Goal: Task Accomplishment & Management: Use online tool/utility

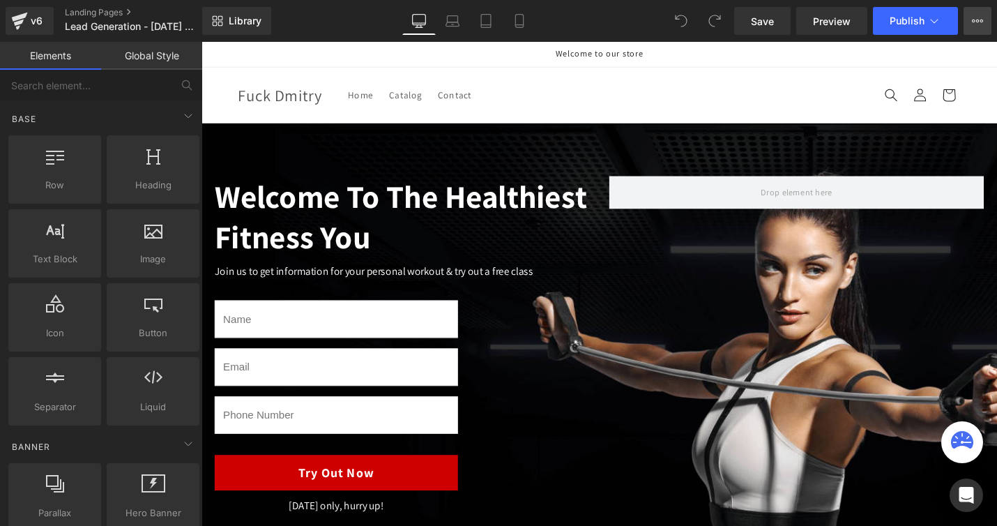
click at [983, 23] on icon at bounding box center [977, 20] width 11 height 11
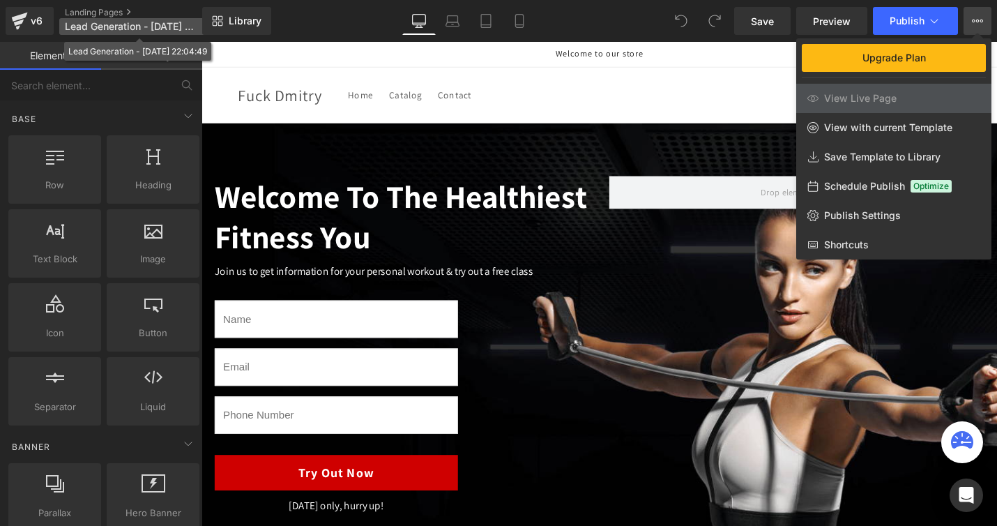
click at [144, 25] on span "Lead Generation - Aug 14, 22:04:49" at bounding box center [132, 26] width 134 height 11
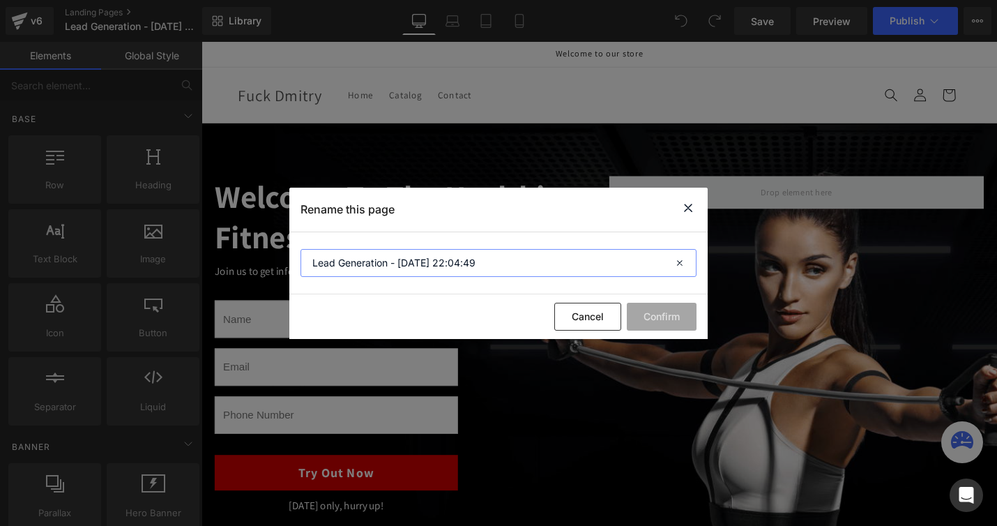
click at [494, 262] on input "Lead Generation - Aug 14, 22:04:49" at bounding box center [499, 263] width 396 height 28
type input "Home page"
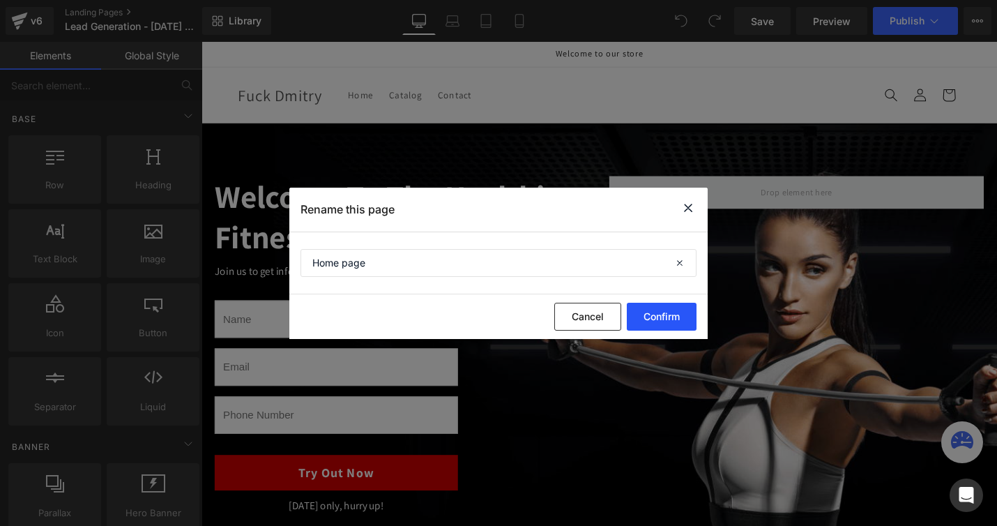
click at [656, 312] on button "Confirm" at bounding box center [662, 317] width 70 height 28
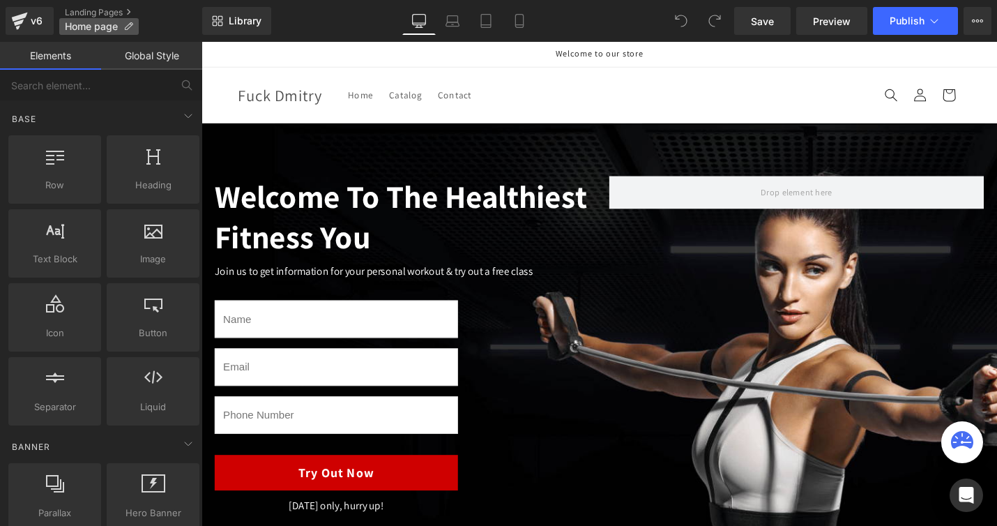
click at [100, 31] on span "Home page" at bounding box center [91, 26] width 53 height 11
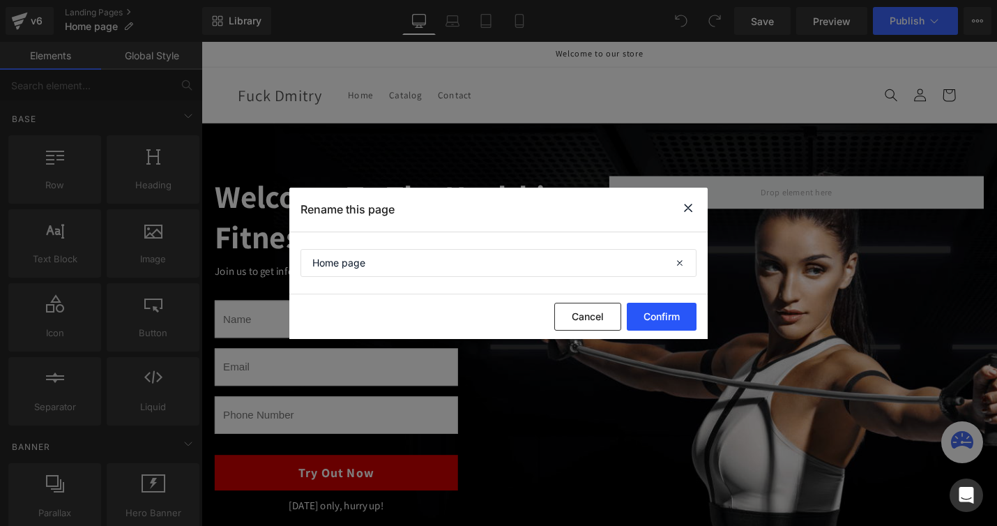
click at [666, 315] on button "Confirm" at bounding box center [662, 317] width 70 height 28
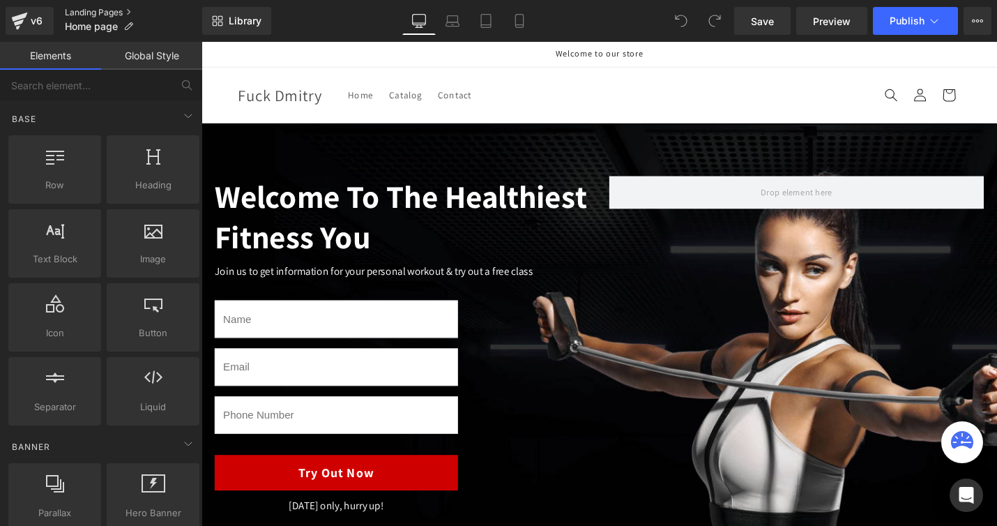
click at [80, 15] on link "Landing Pages" at bounding box center [133, 12] width 137 height 11
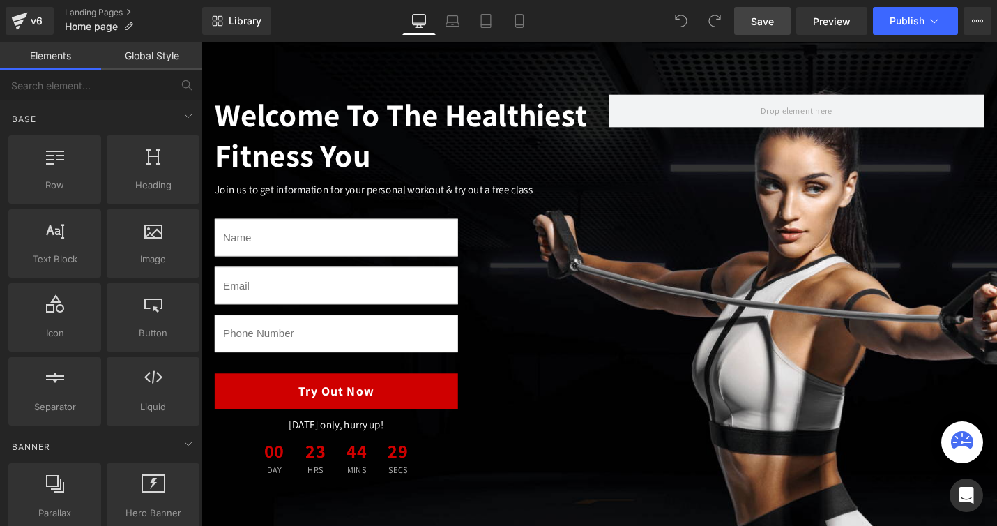
click at [767, 23] on span "Save" at bounding box center [762, 21] width 23 height 15
click at [910, 25] on span "Publish" at bounding box center [907, 20] width 35 height 11
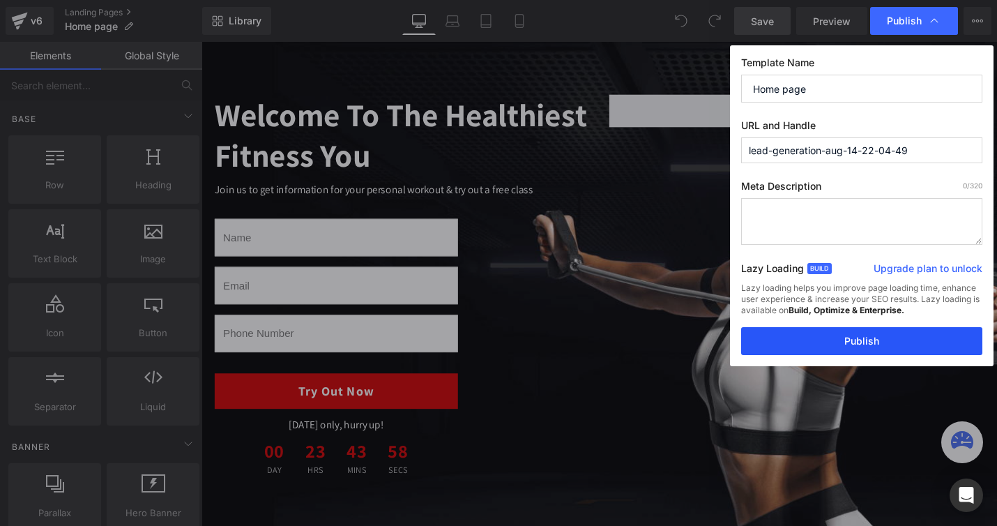
click at [853, 331] on button "Publish" at bounding box center [861, 341] width 241 height 28
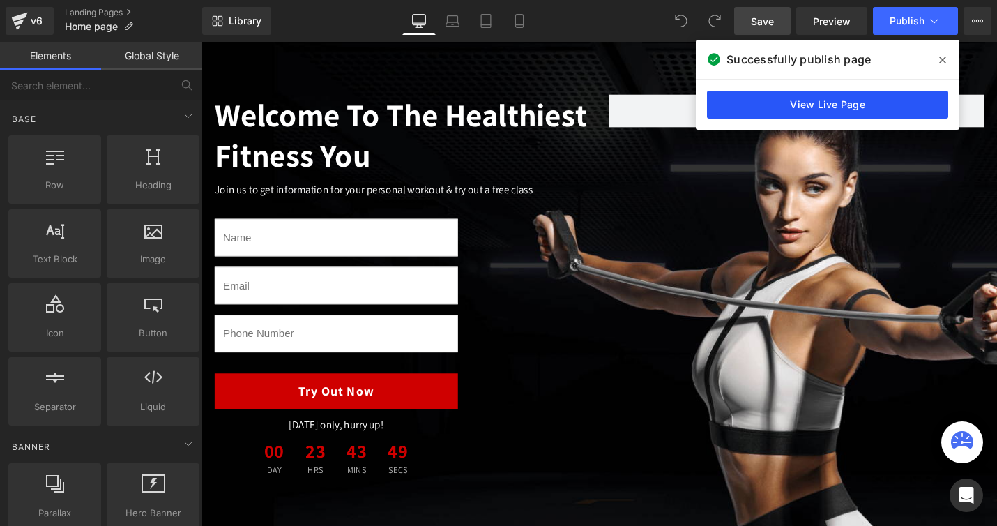
click at [817, 112] on link "View Live Page" at bounding box center [827, 105] width 241 height 28
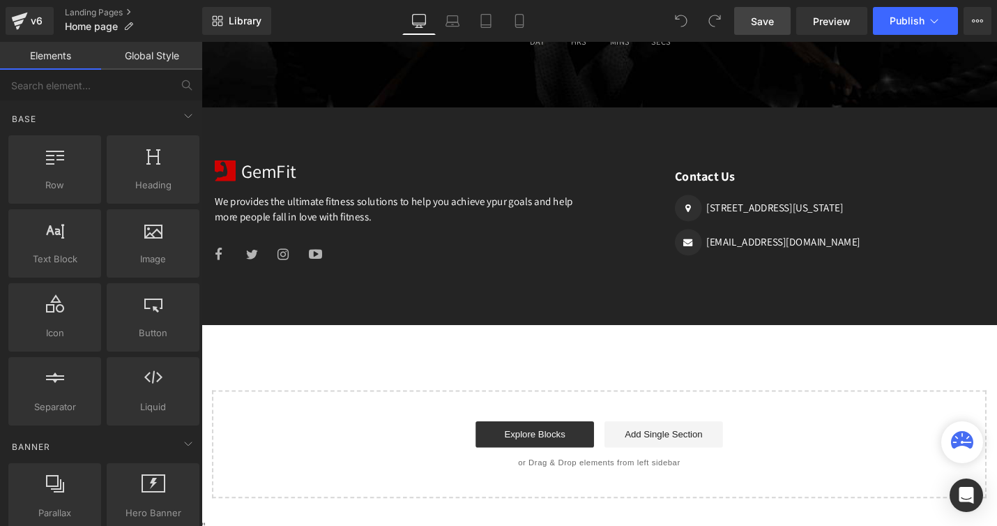
scroll to position [1932, 0]
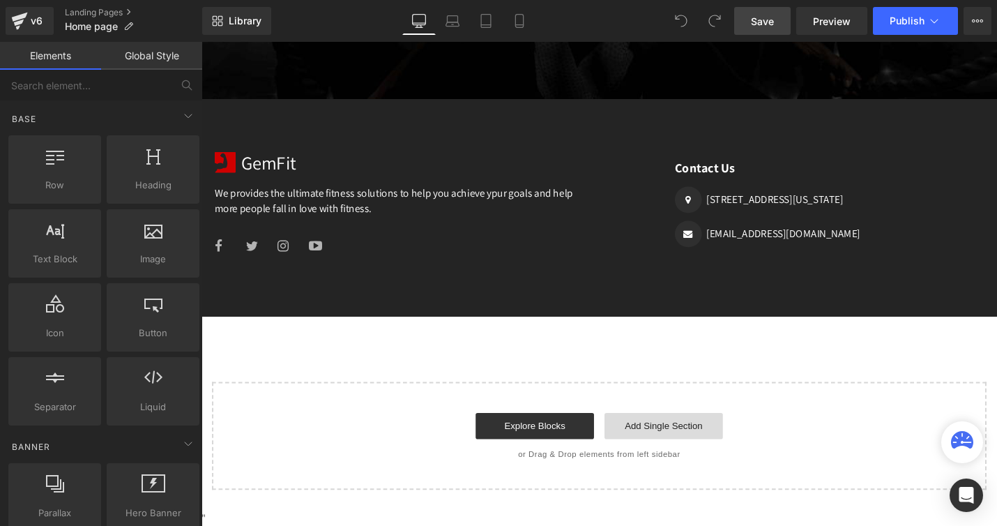
click at [686, 460] on link "Add Single Section" at bounding box center [692, 449] width 126 height 28
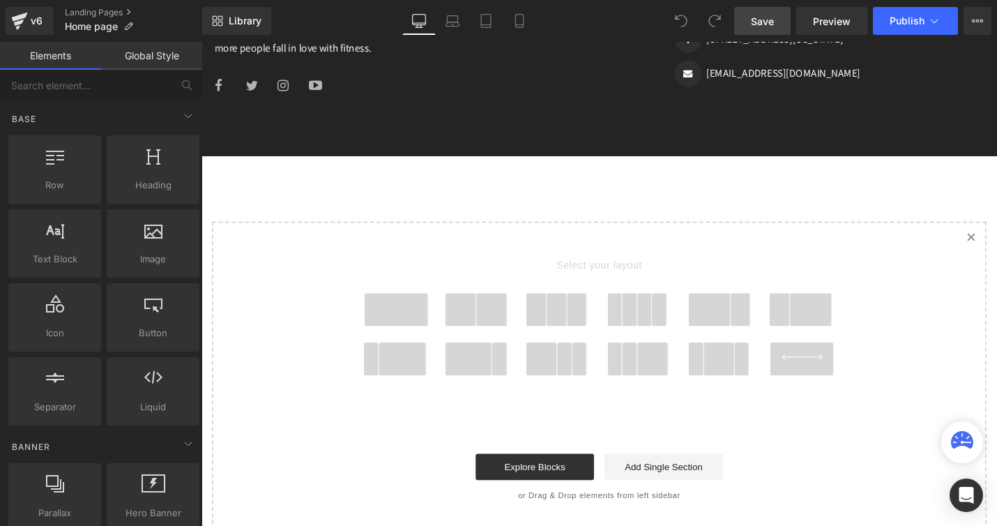
scroll to position [2104, 0]
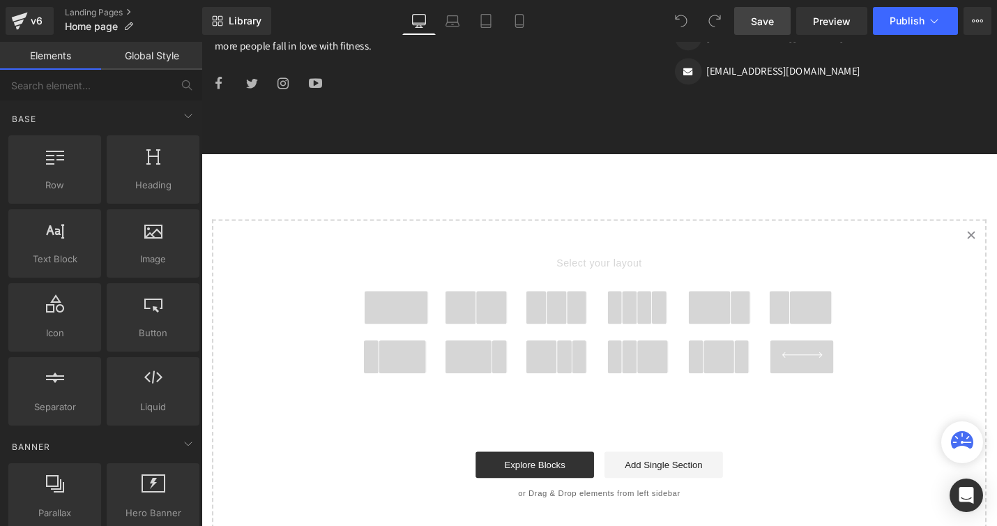
click at [828, 370] on icon at bounding box center [838, 373] width 68 height 6
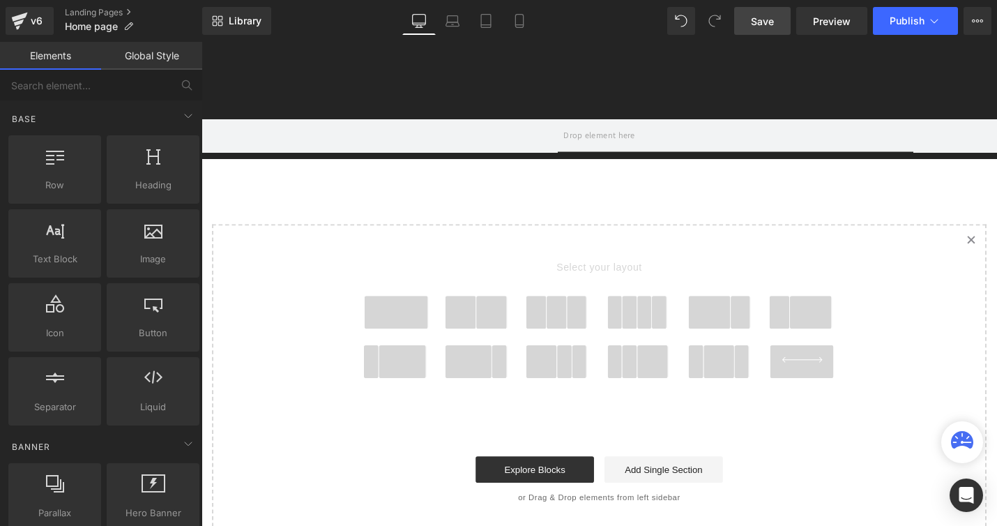
scroll to position [2164, 0]
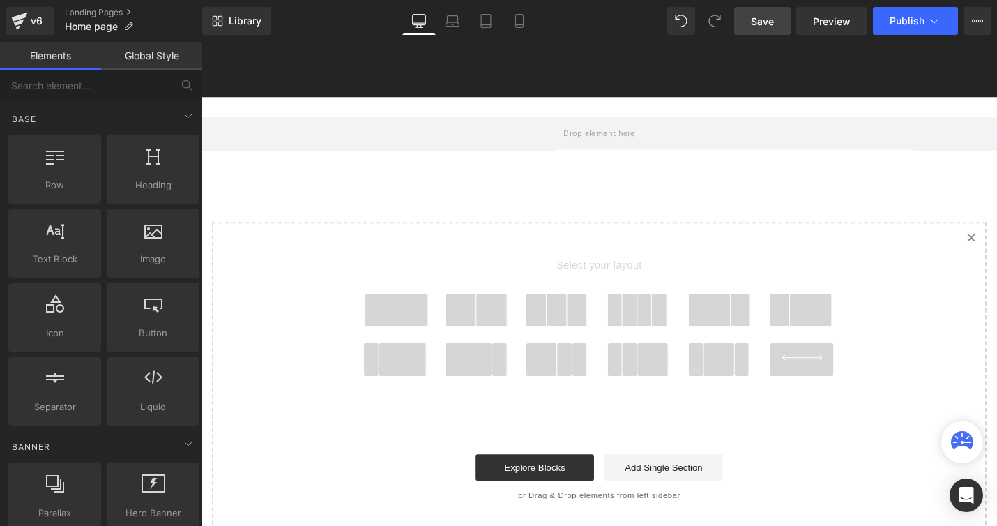
drag, startPoint x: 594, startPoint y: 147, endPoint x: 573, endPoint y: 179, distance: 37.3
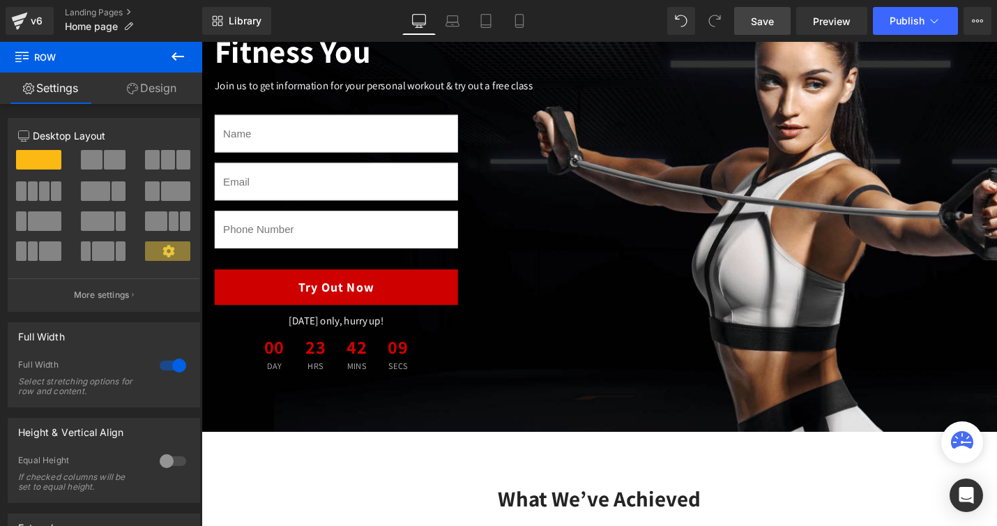
scroll to position [0, 0]
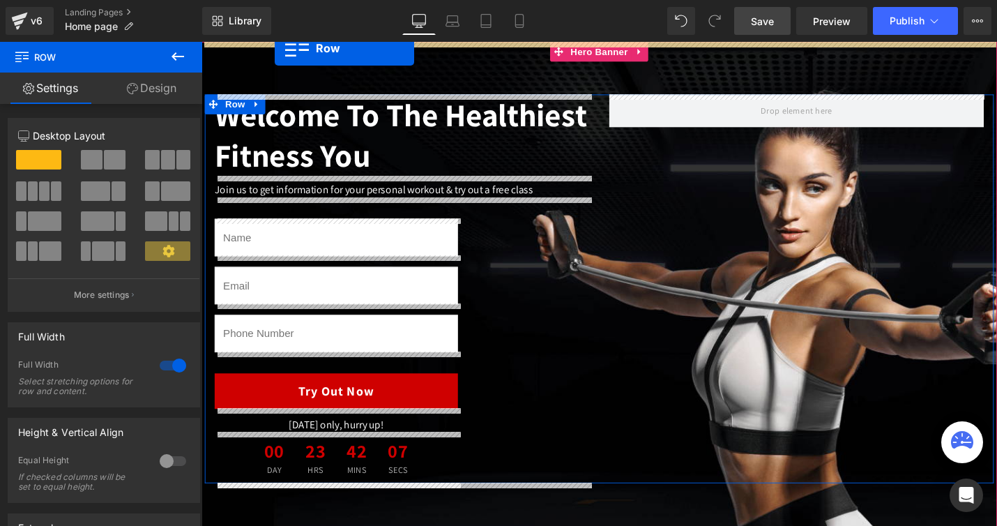
drag, startPoint x: 232, startPoint y: 485, endPoint x: 268, endPoint y: 30, distance: 456.9
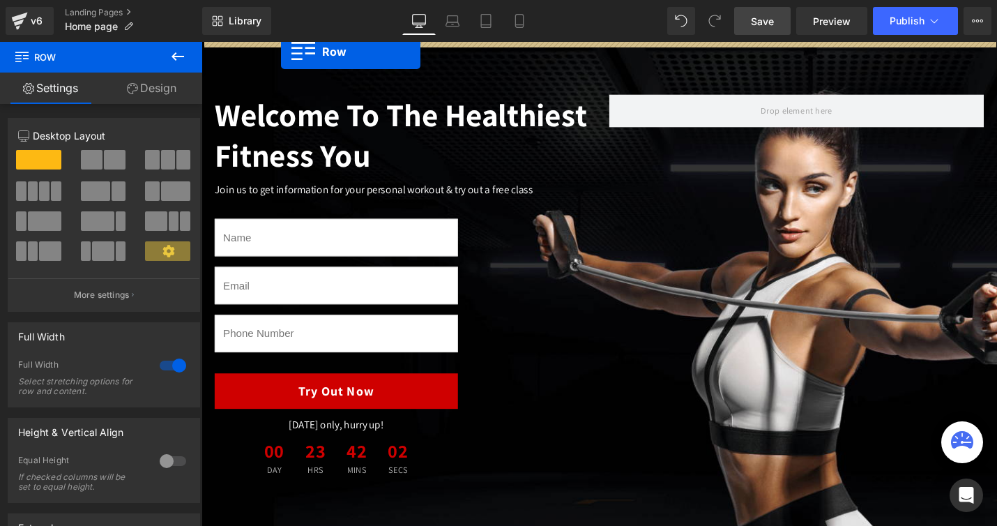
click at [286, 52] on div at bounding box center [624, 304] width 844 height 524
